Goal: Obtain resource: Download file/media

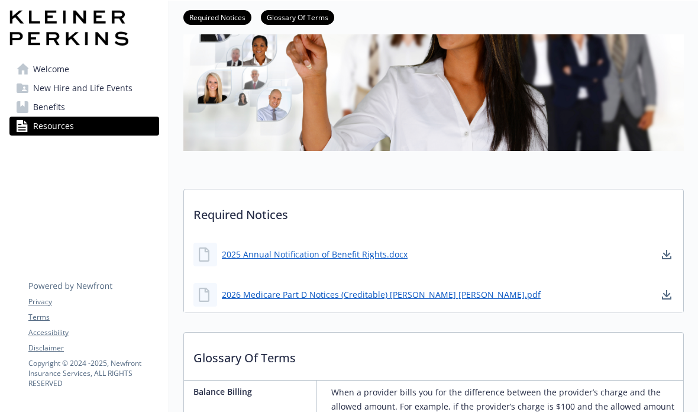
scroll to position [142, 0]
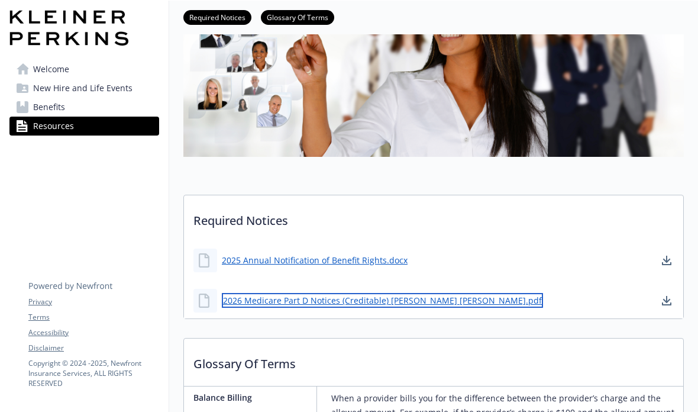
click at [303, 302] on link "2026 Medicare Part D Notices (Creditable) [PERSON_NAME] [PERSON_NAME].pdf" at bounding box center [382, 300] width 321 height 15
